Goal: Information Seeking & Learning: Learn about a topic

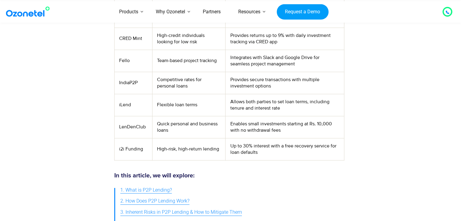
click at [451, 12] on div at bounding box center [447, 11] width 7 height 7
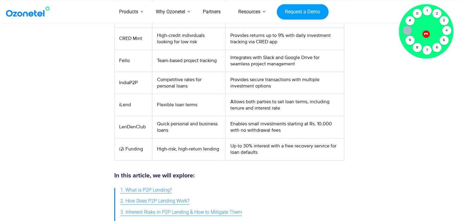
click at [409, 37] on div "9" at bounding box center [409, 40] width 9 height 9
click at [428, 34] on div at bounding box center [426, 34] width 8 height 8
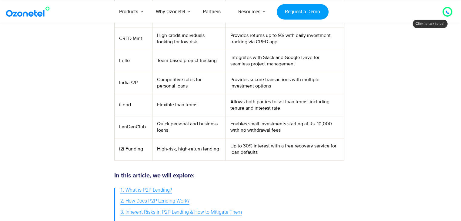
drag, startPoint x: 429, startPoint y: 75, endPoint x: 424, endPoint y: 77, distance: 4.9
click at [447, 12] on icon at bounding box center [447, 12] width 4 height 4
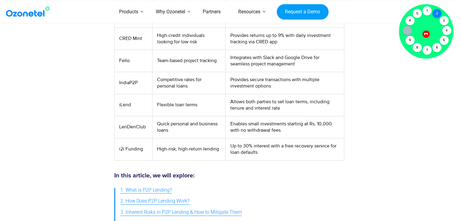
click at [437, 15] on div "2" at bounding box center [436, 13] width 9 height 9
click at [427, 11] on div "1" at bounding box center [426, 10] width 9 height 9
click at [428, 21] on div at bounding box center [426, 31] width 55 height 55
click at [436, 15] on div "2" at bounding box center [436, 13] width 9 height 9
click at [424, 32] on icon at bounding box center [425, 33] width 5 height 5
